Goal: Transaction & Acquisition: Purchase product/service

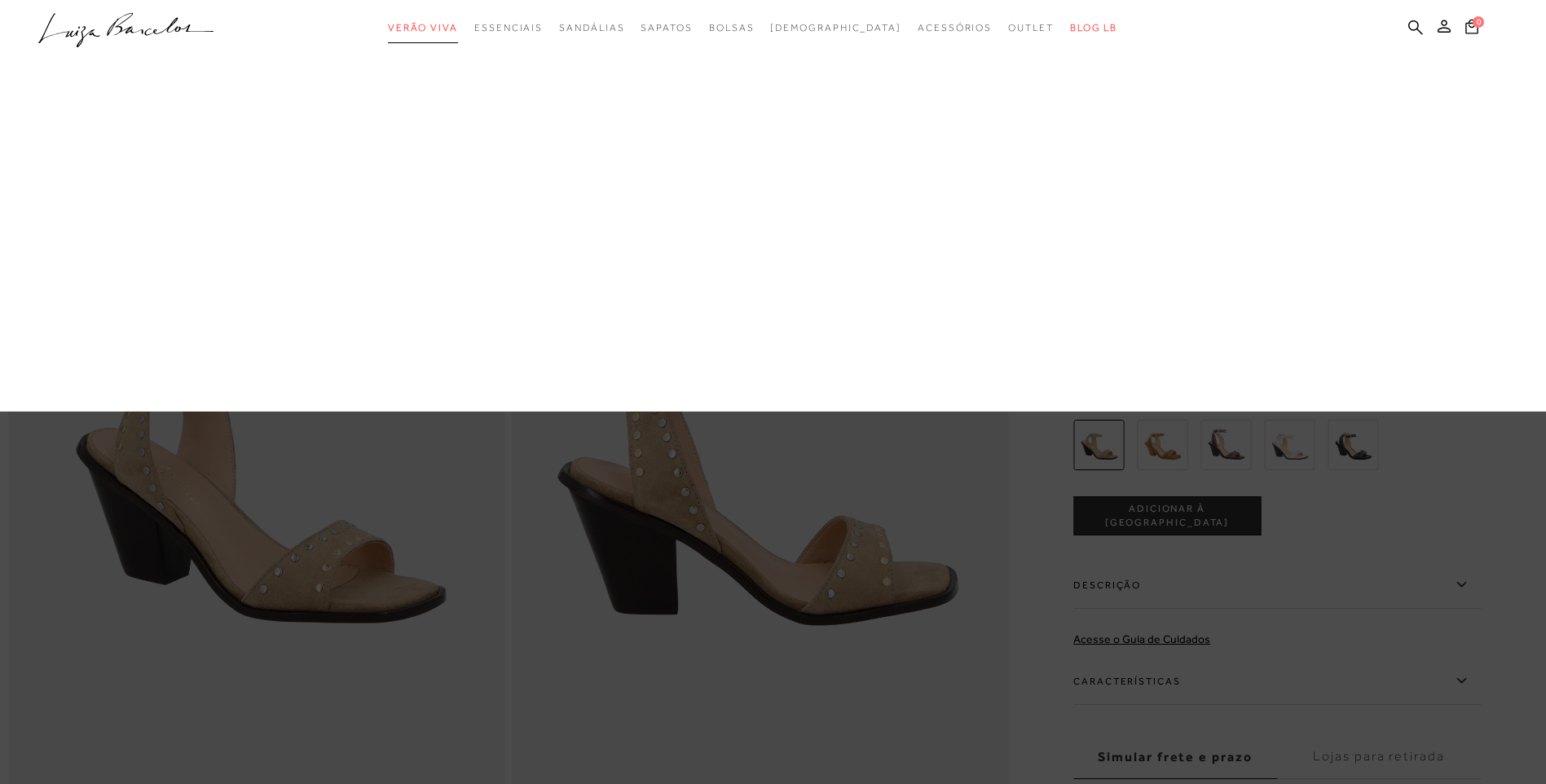
drag, startPoint x: 467, startPoint y: 26, endPoint x: 619, endPoint y: 199, distance: 230.3
click at [458, 26] on span "Verão Viva" at bounding box center [422, 27] width 70 height 12
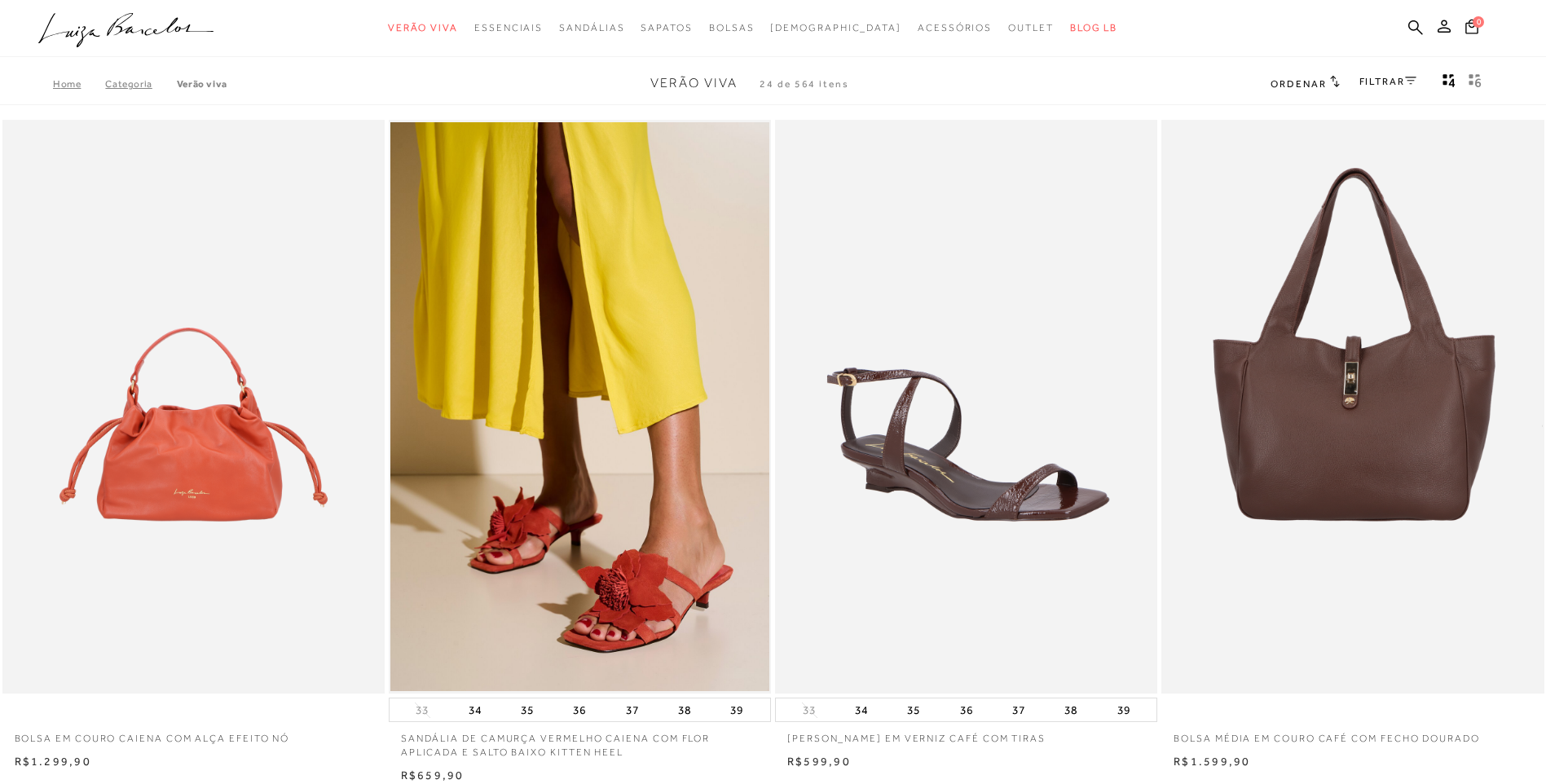
click at [1394, 79] on link "FILTRAR" at bounding box center [1388, 81] width 57 height 12
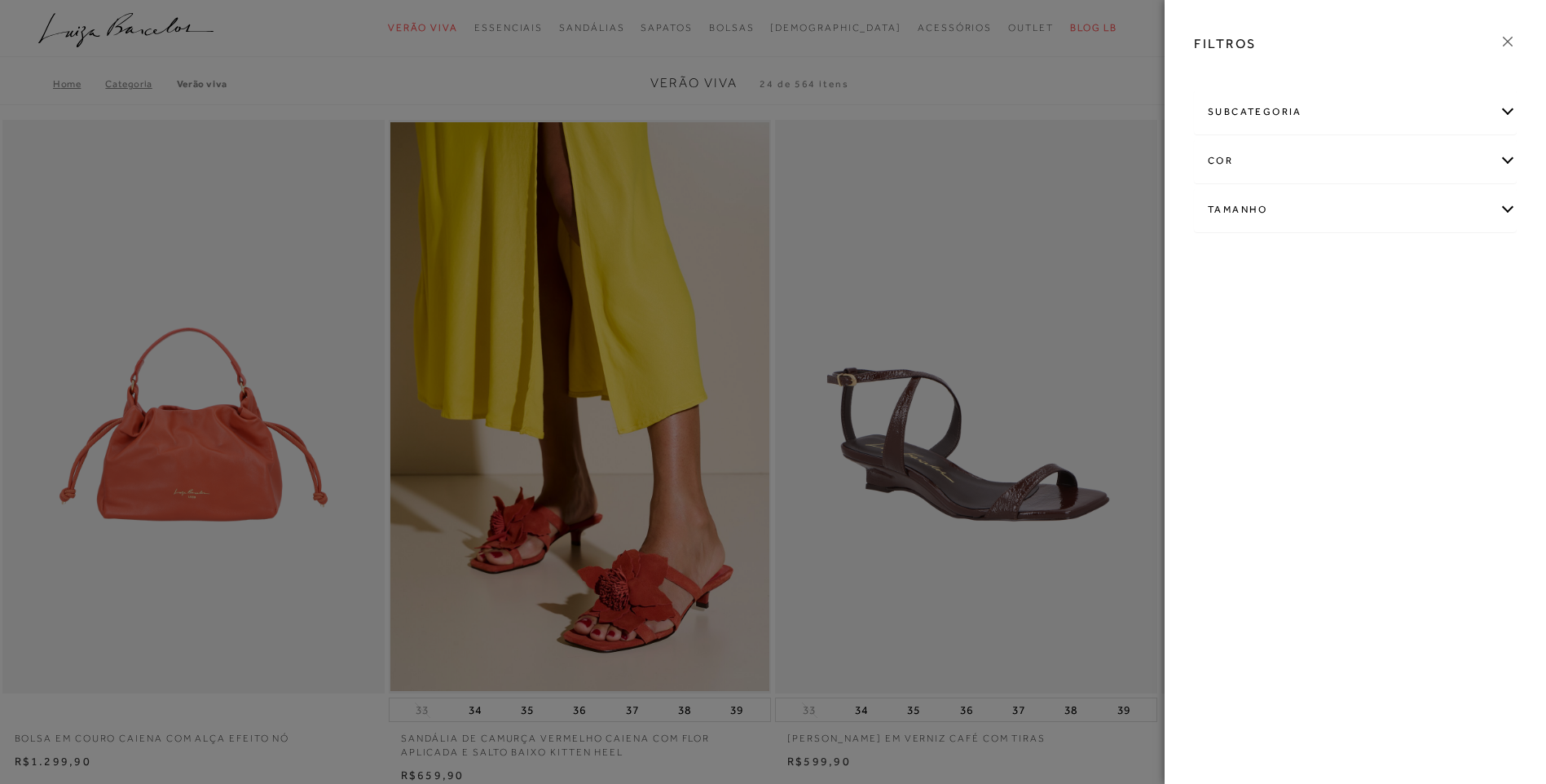
click at [1299, 114] on div "subcategoria" at bounding box center [1355, 112] width 321 height 43
click at [1226, 157] on span "Em alta" at bounding box center [1223, 156] width 32 height 12
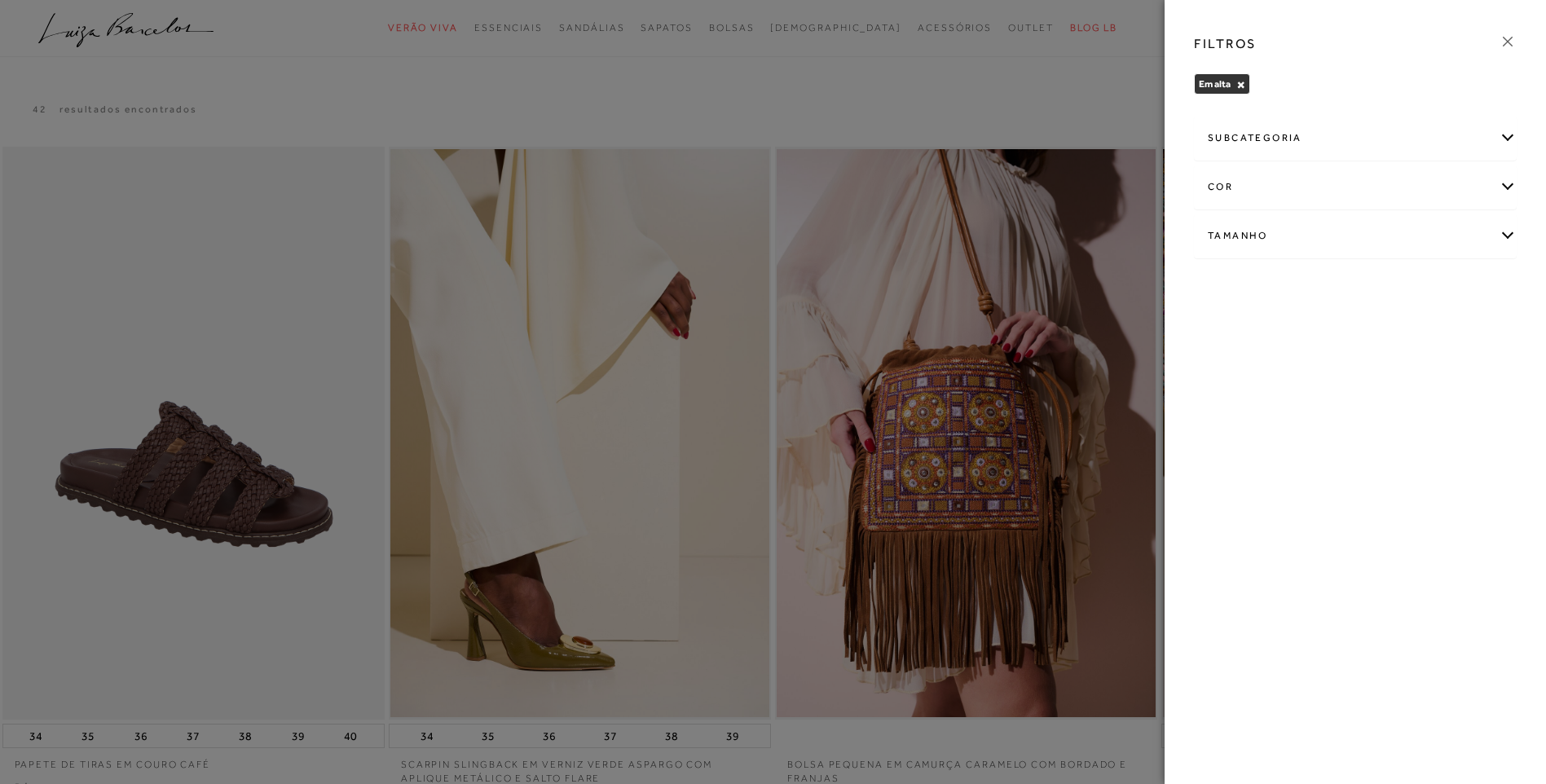
click at [1508, 36] on icon at bounding box center [1508, 41] width 18 height 18
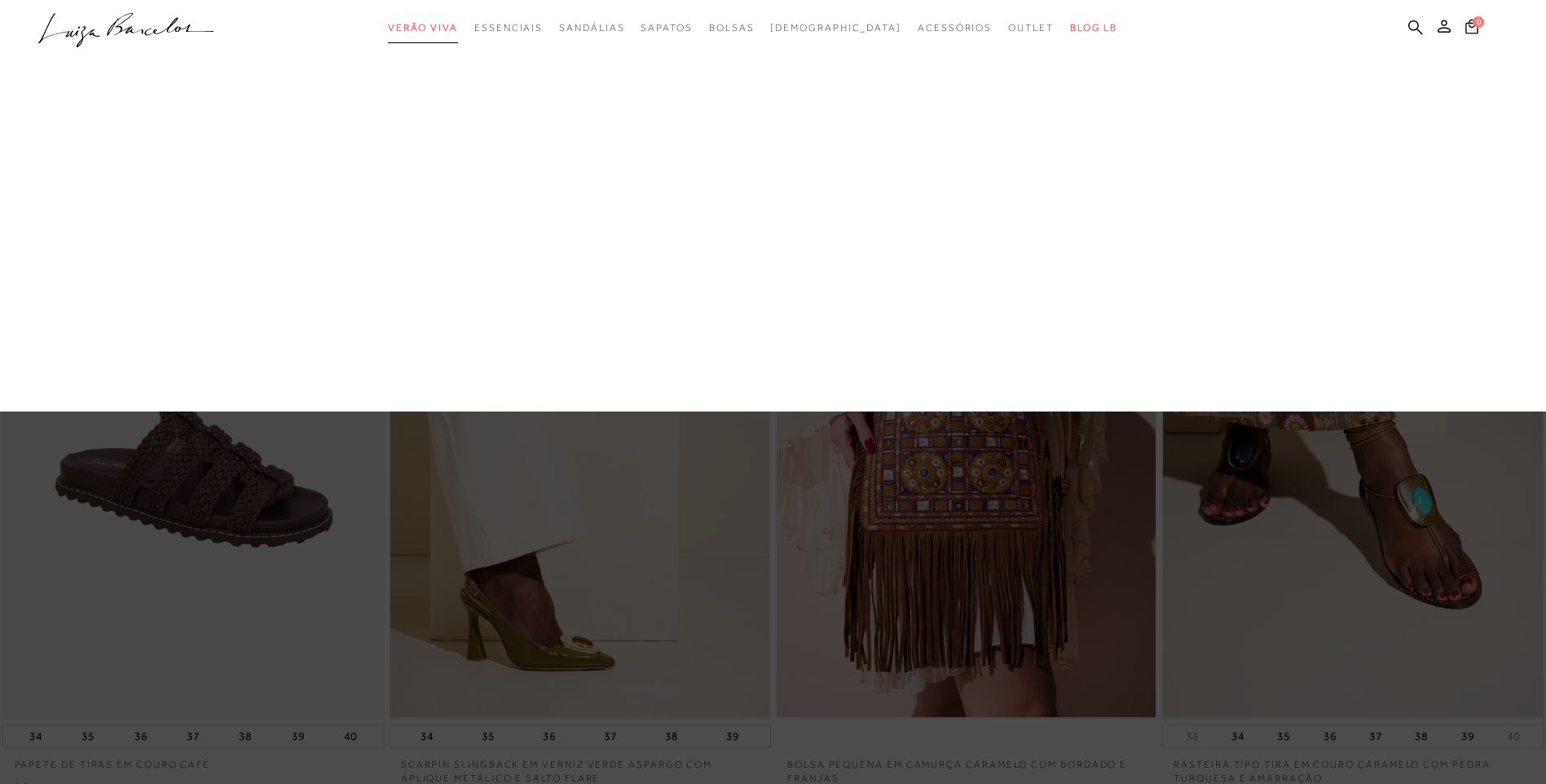
drag, startPoint x: 449, startPoint y: 30, endPoint x: 441, endPoint y: 64, distance: 34.9
click at [449, 30] on span "Verão Viva" at bounding box center [422, 27] width 70 height 12
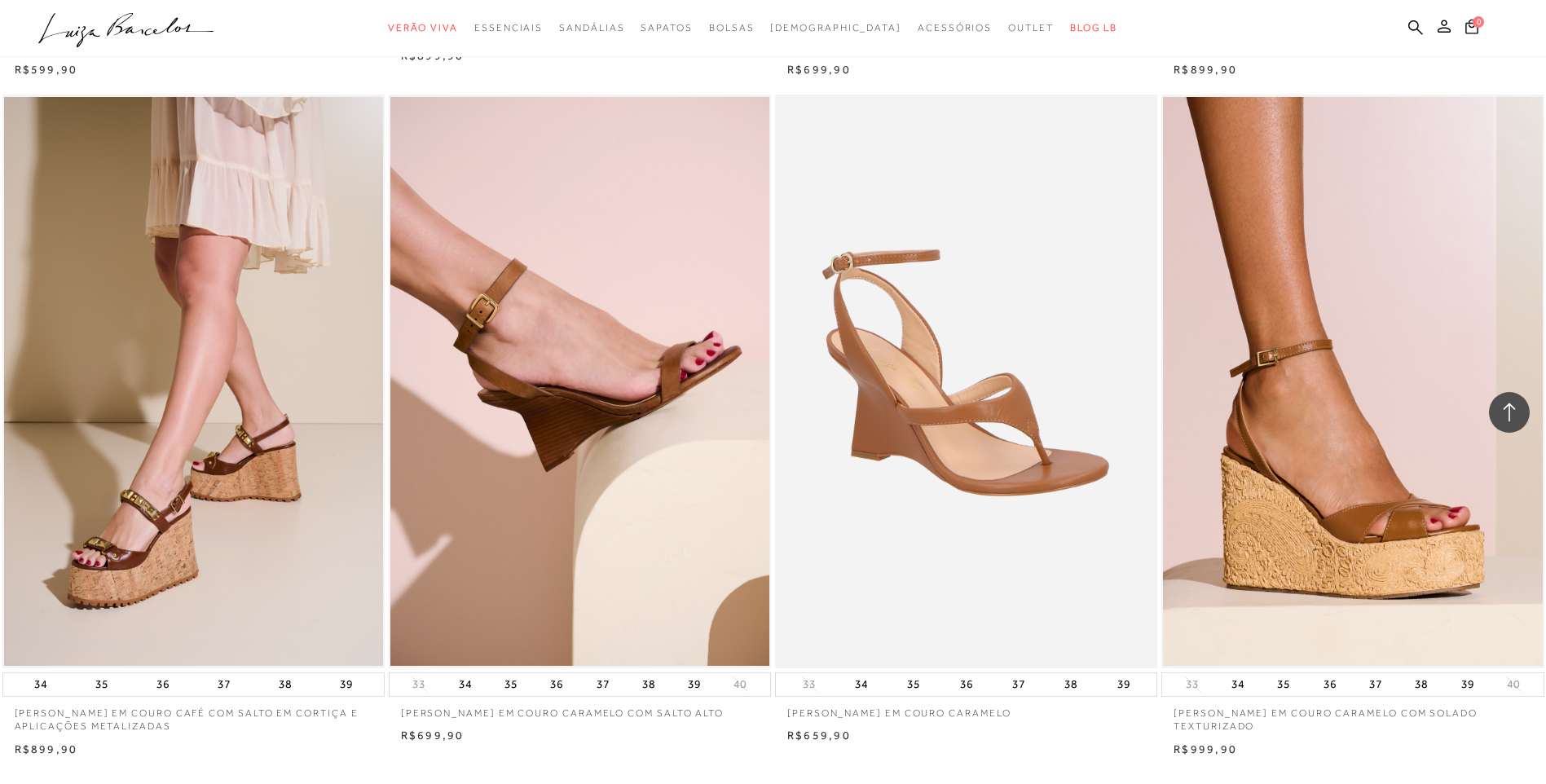
scroll to position [3665, 0]
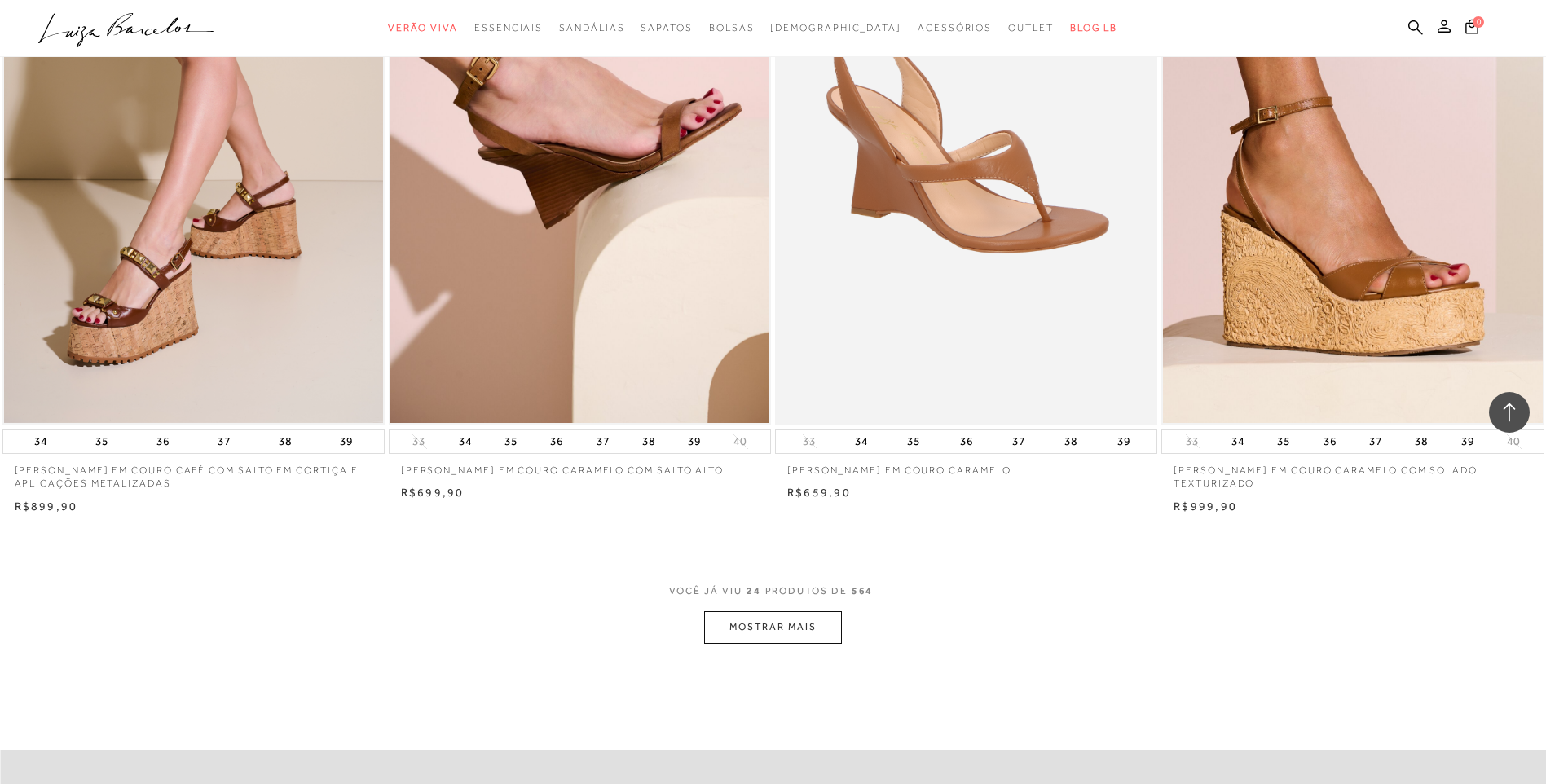
click at [741, 624] on button "MOSTRAR MAIS" at bounding box center [772, 627] width 136 height 31
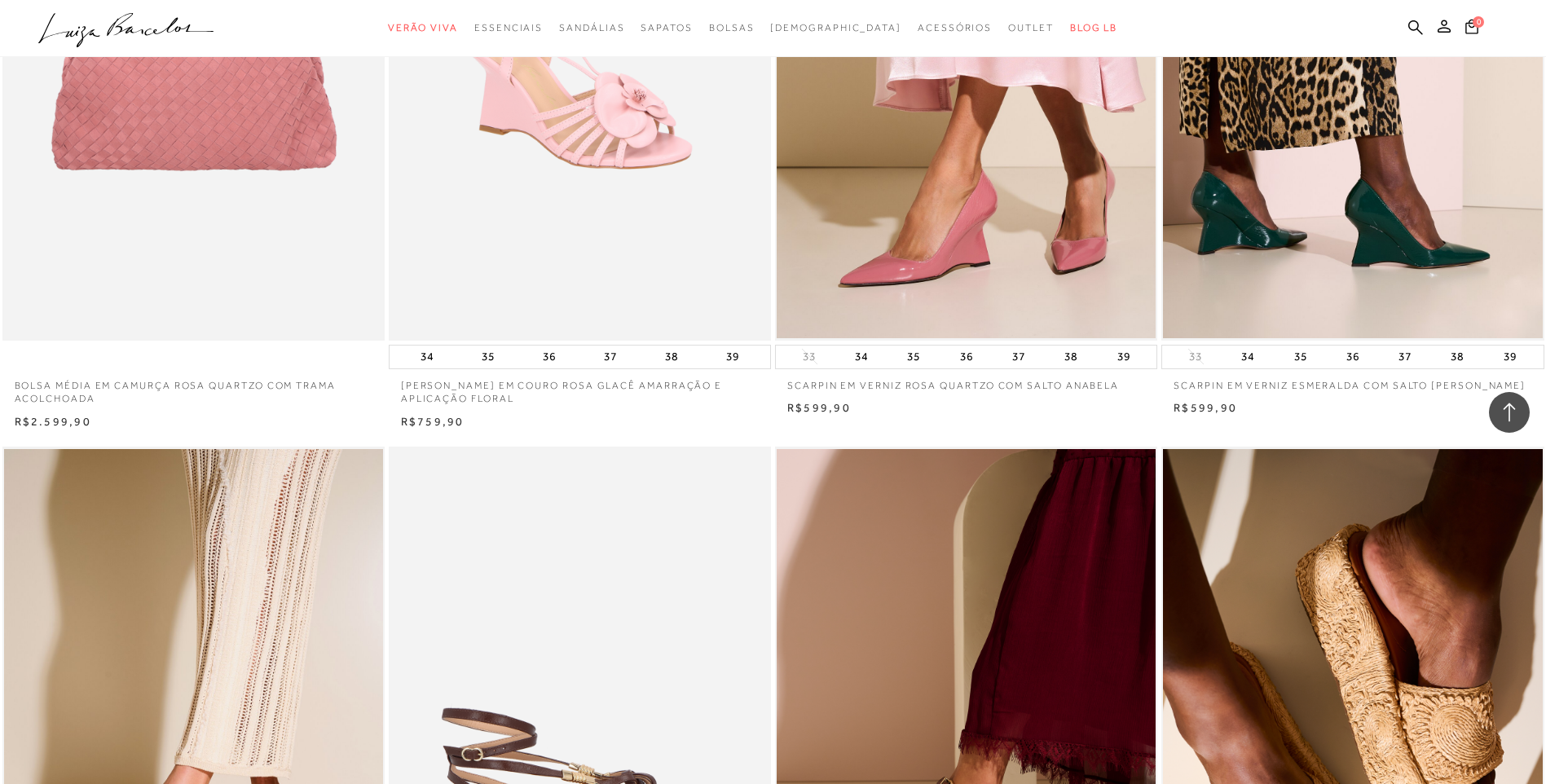
scroll to position [4562, 0]
